Goal: Find specific page/section: Find specific page/section

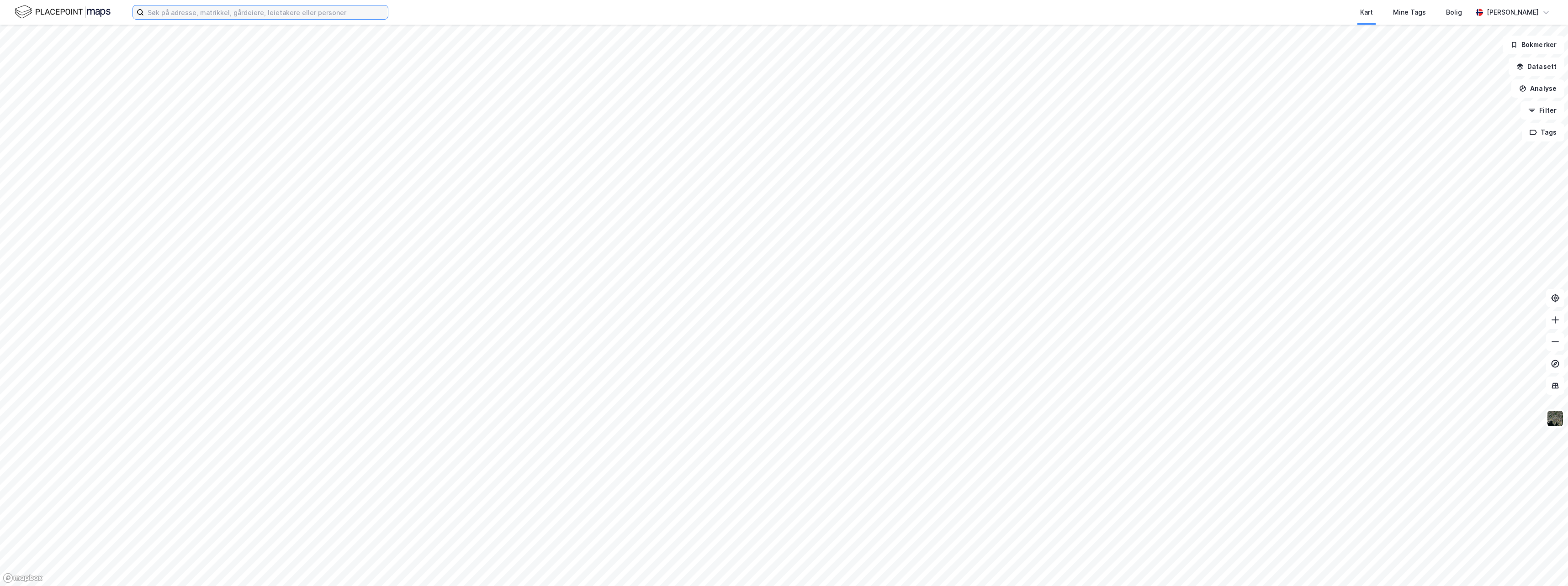
click at [159, 17] on input at bounding box center [266, 13] width 244 height 14
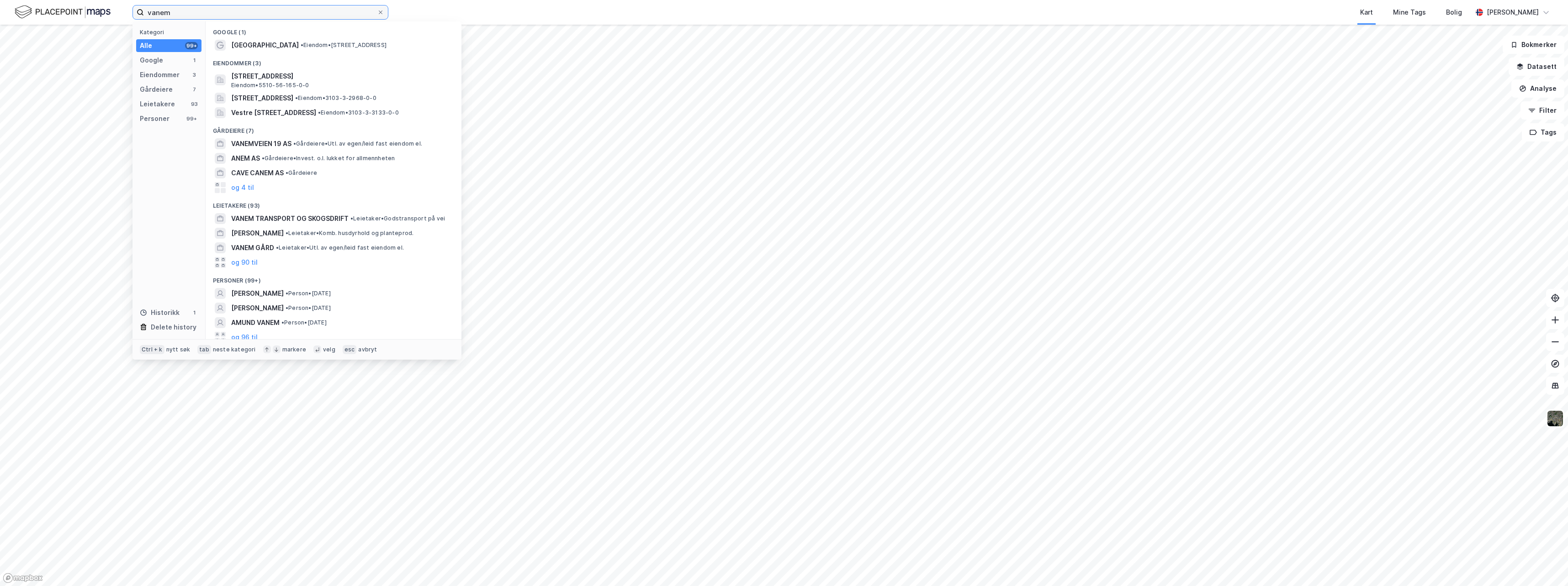
type input "vanem"
click at [239, 46] on span "[GEOGRAPHIC_DATA]" at bounding box center [264, 45] width 67 height 11
